Goal: Book appointment/travel/reservation

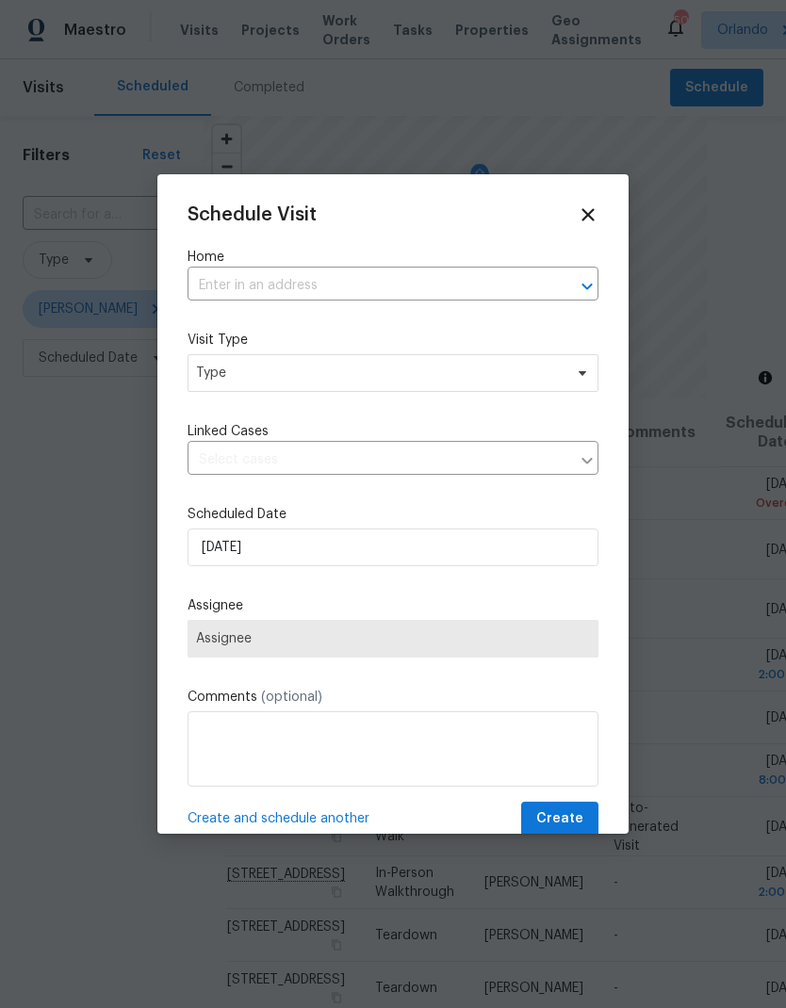
click at [392, 289] on input "text" at bounding box center [367, 285] width 358 height 29
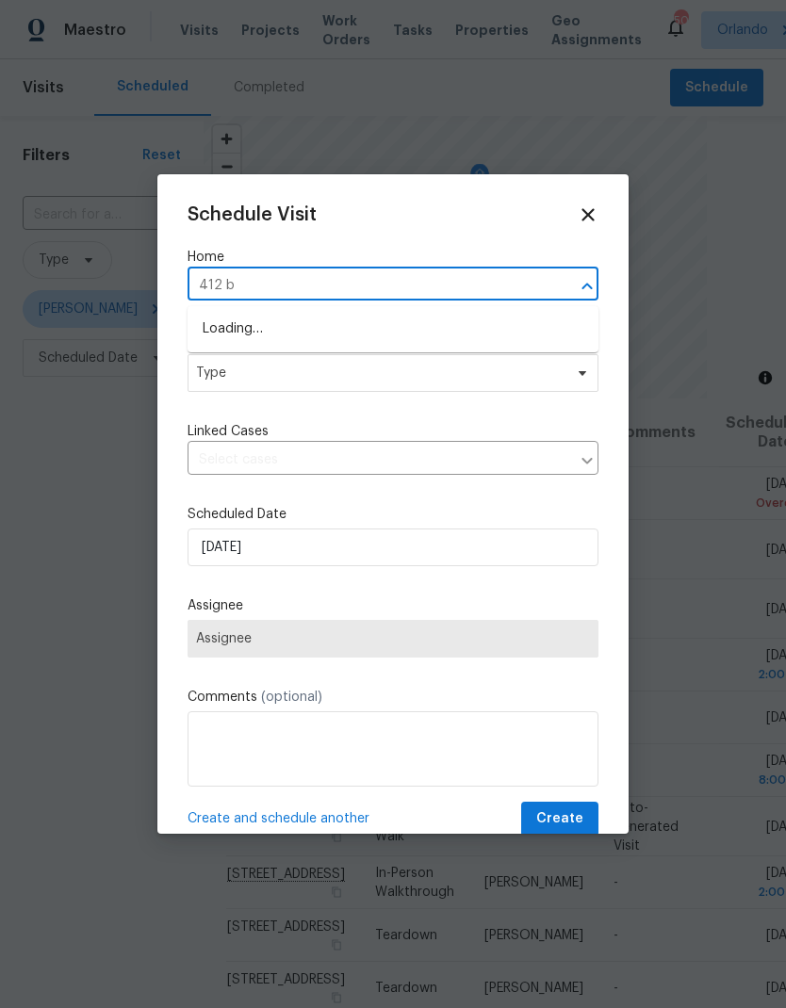
type input "412 br"
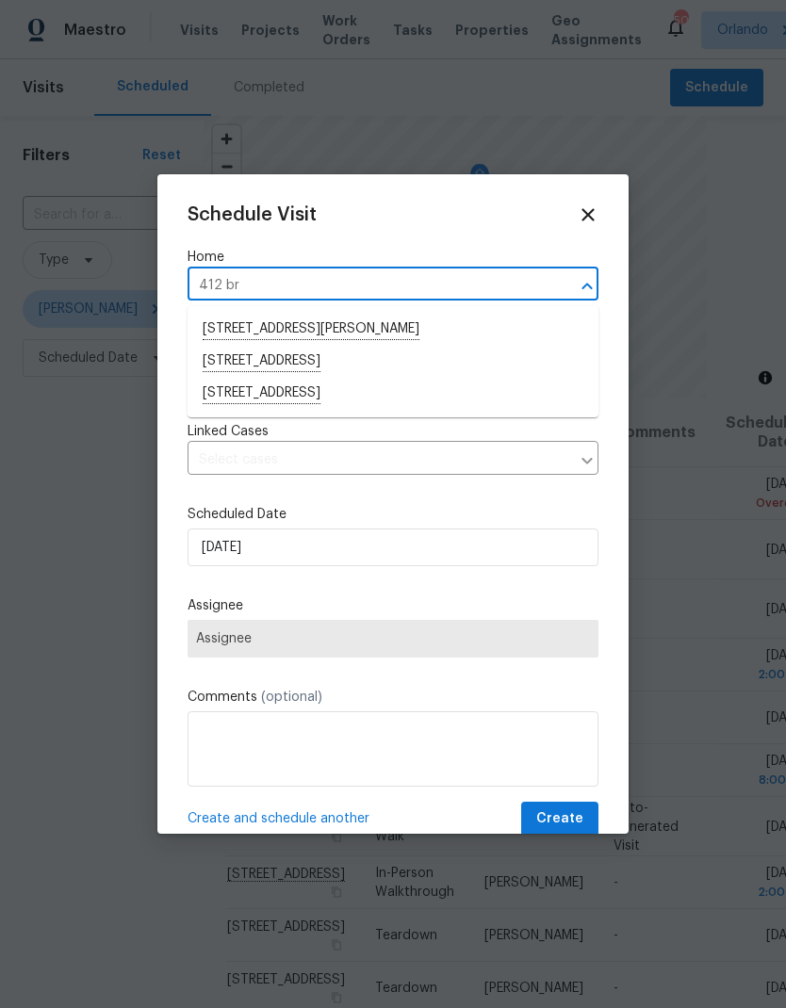
click at [393, 393] on li "[STREET_ADDRESS]" at bounding box center [393, 394] width 411 height 32
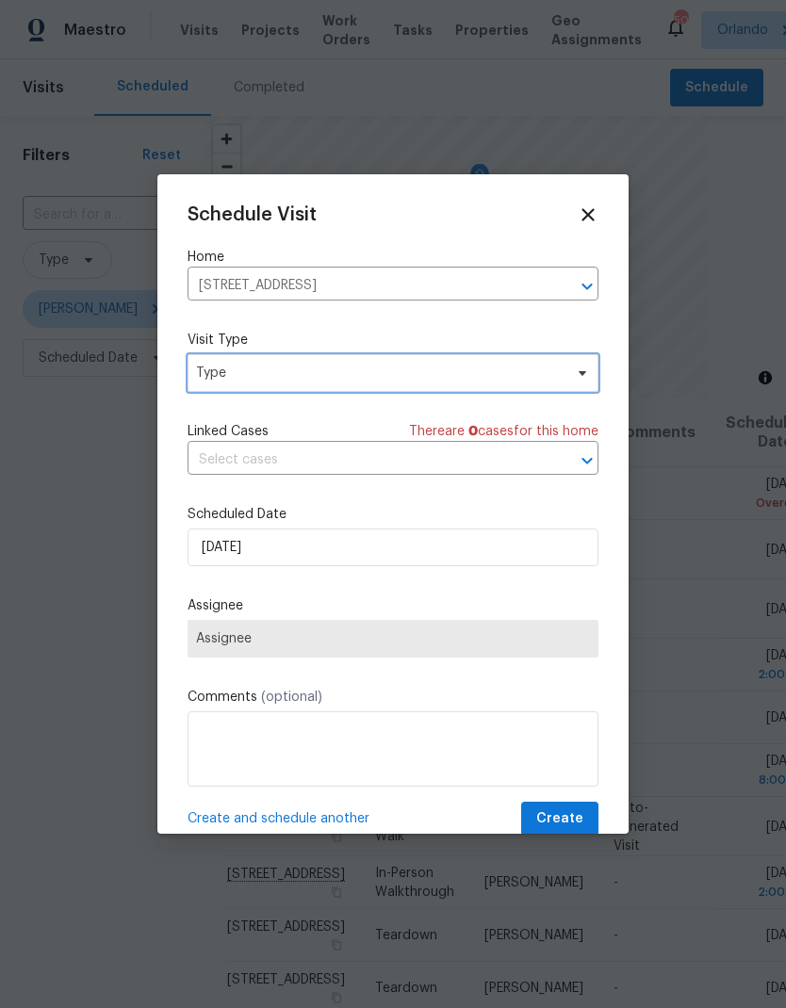
click at [550, 374] on span "Type" at bounding box center [379, 373] width 367 height 19
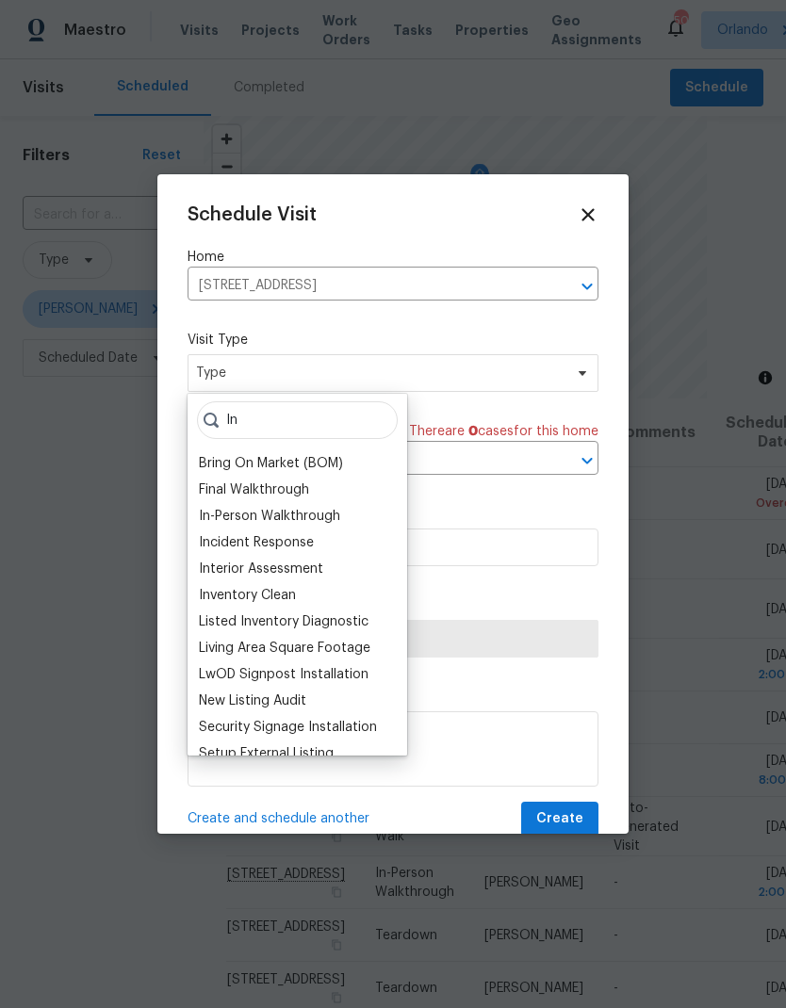
type input "In"
click at [328, 518] on div "In-Person Walkthrough" at bounding box center [269, 516] width 141 height 19
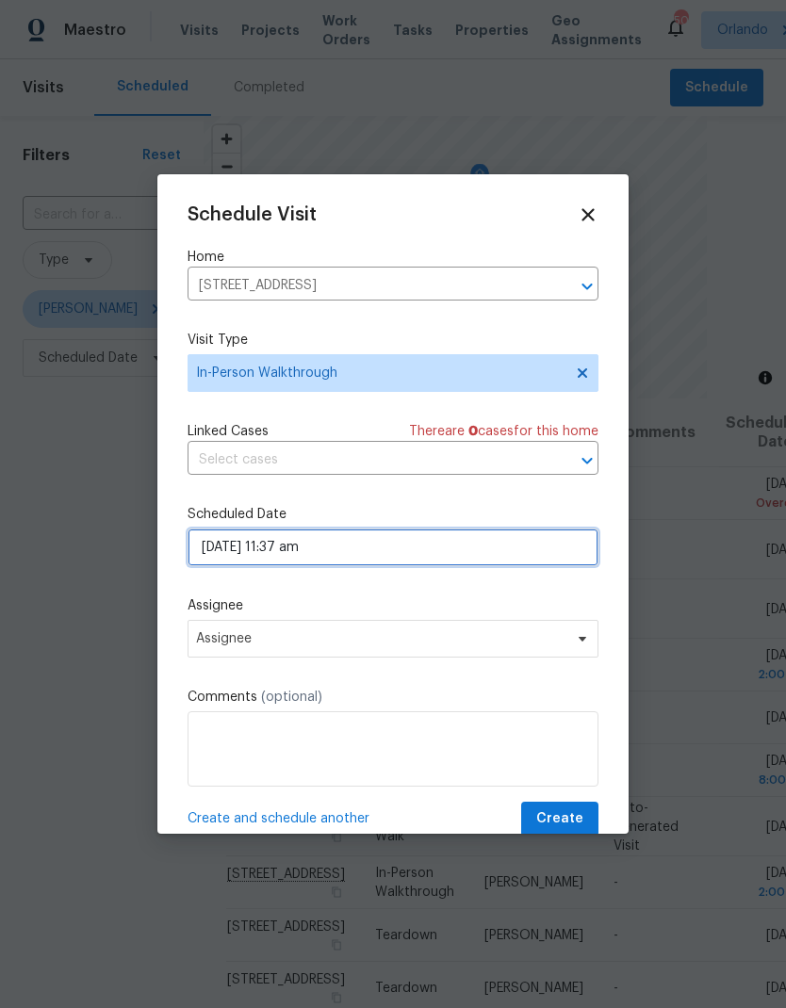
click at [511, 554] on input "[DATE] 11:37 am" at bounding box center [393, 548] width 411 height 38
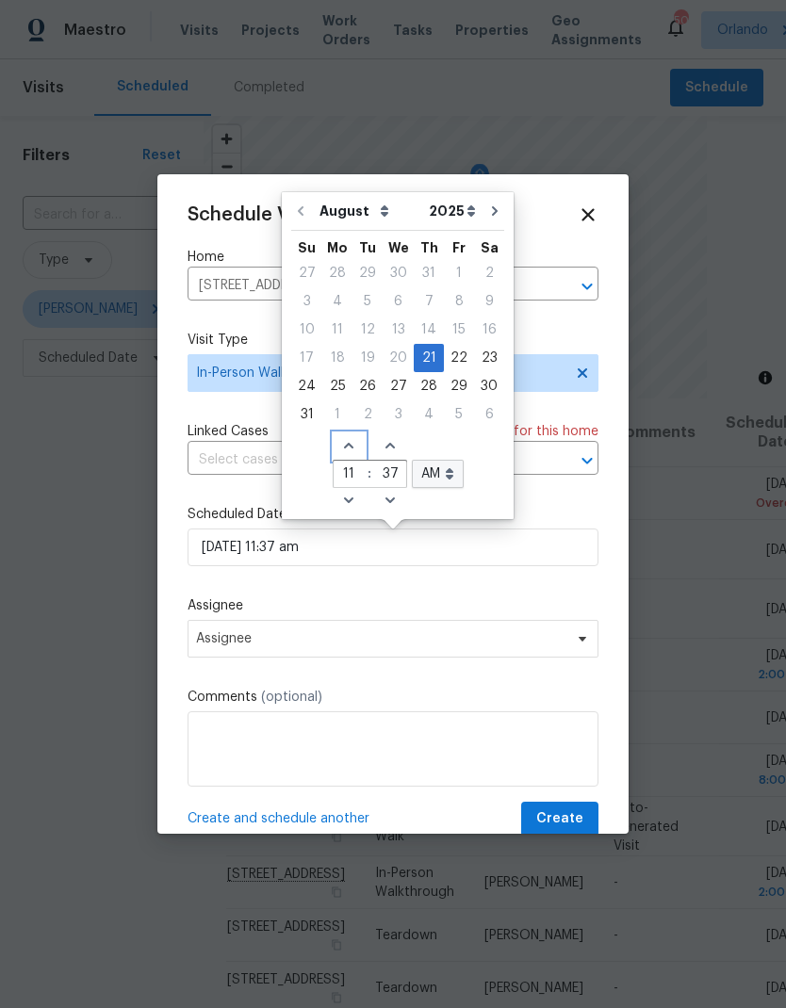
click at [349, 446] on icon "Increase hours (12hr clock)" at bounding box center [348, 445] width 15 height 15
type input "[DATE] 12:37 am"
type input "12"
click at [391, 496] on icon "Decrease minutes" at bounding box center [390, 500] width 15 height 15
type input "[DATE] 12:36 am"
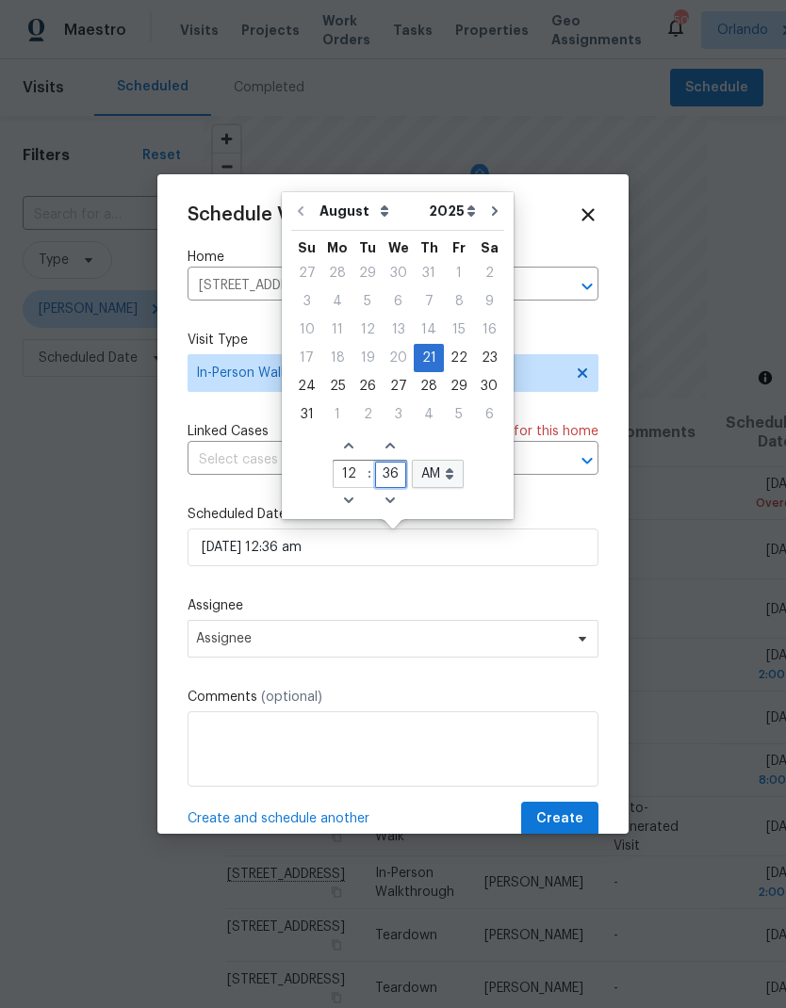
click at [385, 477] on input "36" at bounding box center [390, 475] width 31 height 26
click at [397, 476] on input "36" at bounding box center [390, 475] width 31 height 26
type input "3"
type input "05"
click at [442, 482] on select "AM PM" at bounding box center [438, 474] width 52 height 28
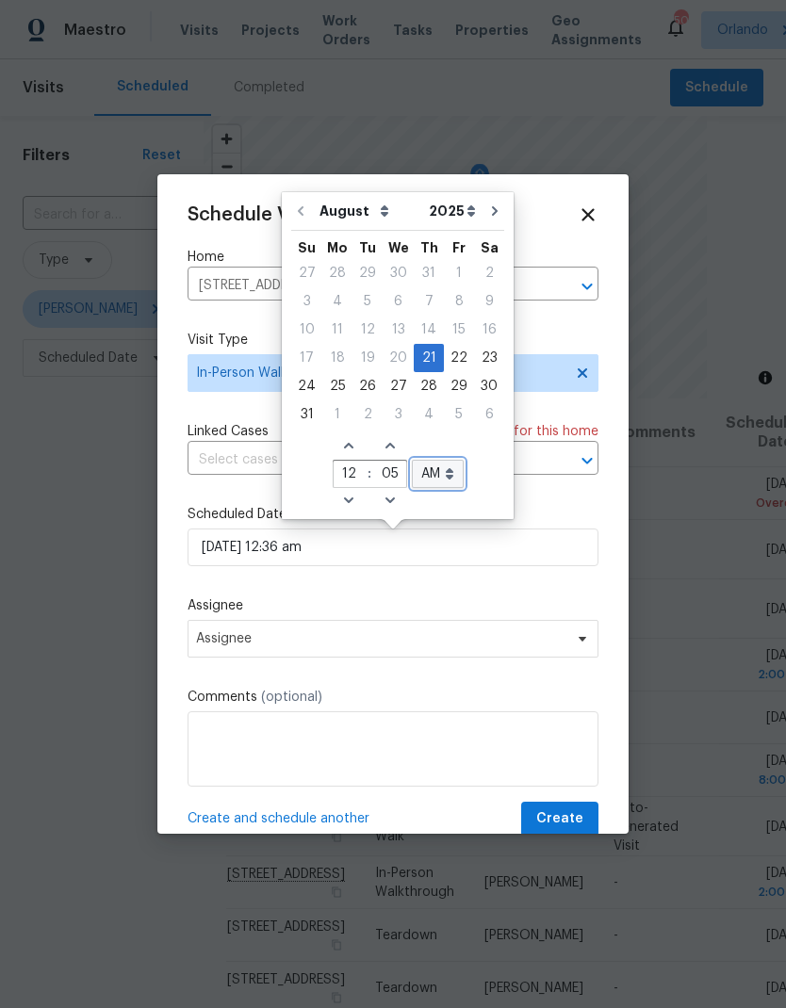
type input "[DATE] 12:05 am"
type input "05"
select select "pm"
type input "[DATE] 12:05 pm"
select select "pm"
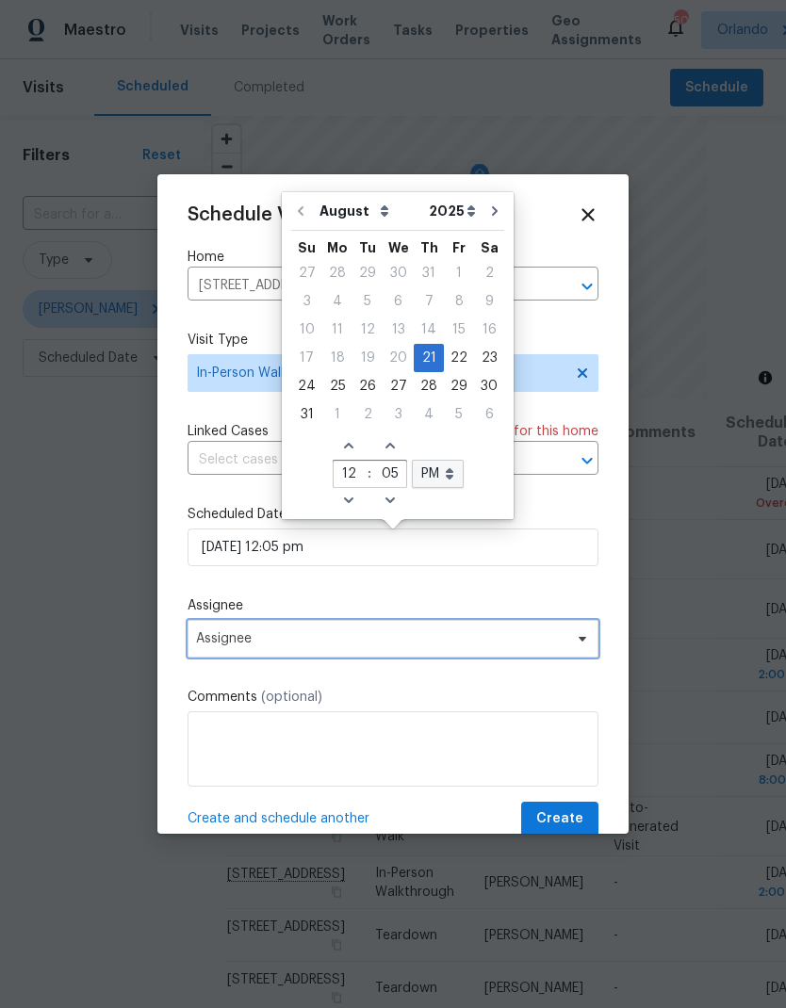
click at [463, 643] on span "Assignee" at bounding box center [380, 638] width 369 height 15
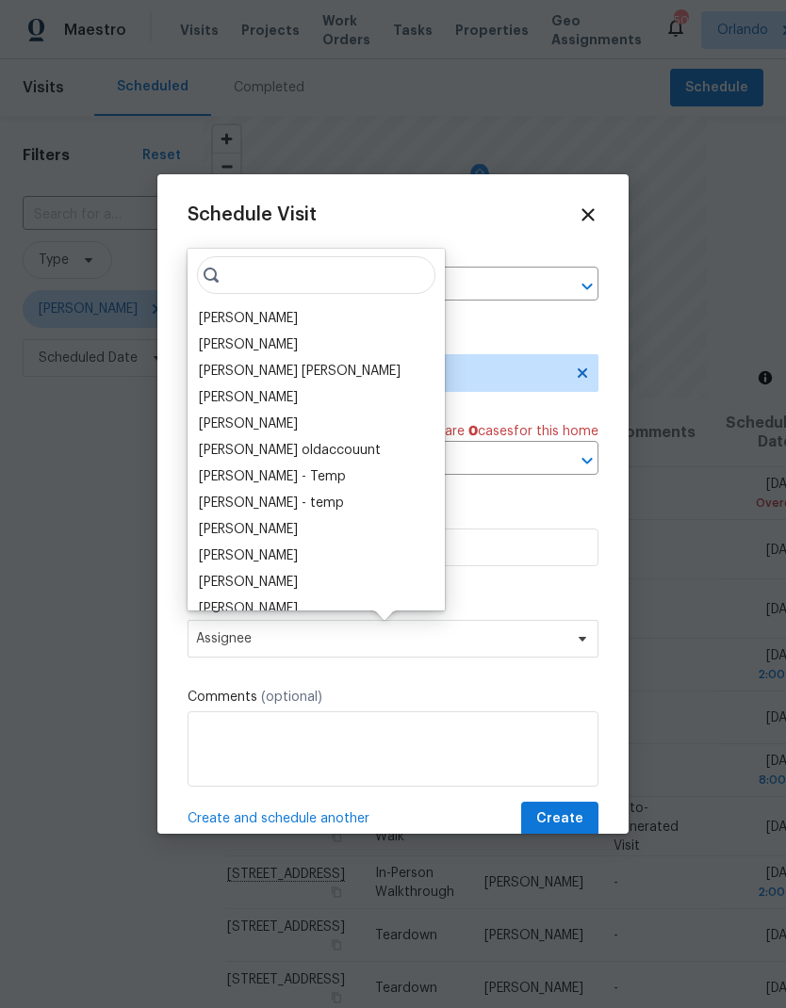
click at [255, 322] on div "[PERSON_NAME]" at bounding box center [248, 318] width 99 height 19
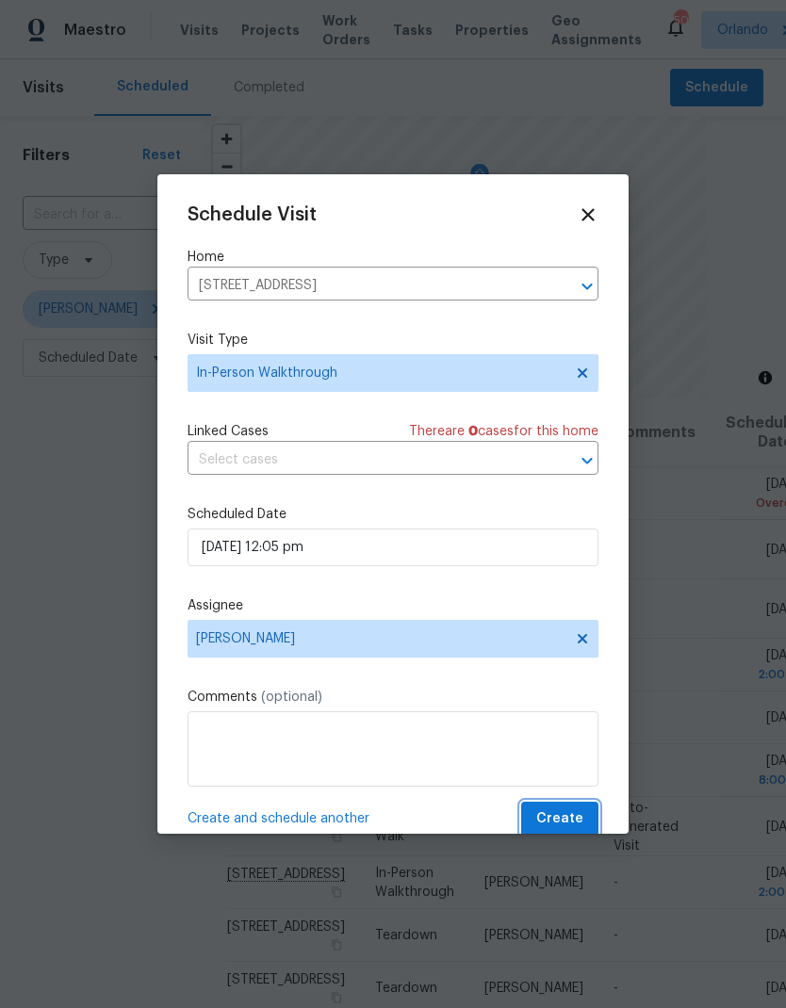
click at [576, 821] on span "Create" at bounding box center [559, 820] width 47 height 24
